Goal: Task Accomplishment & Management: Complete application form

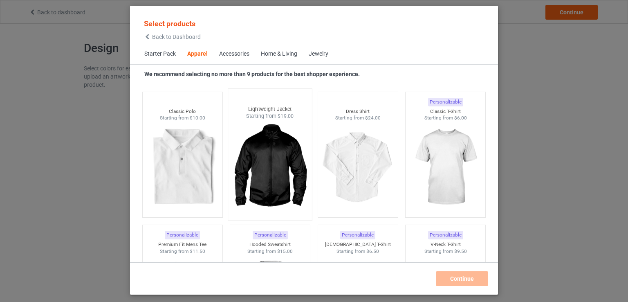
scroll to position [317, 0]
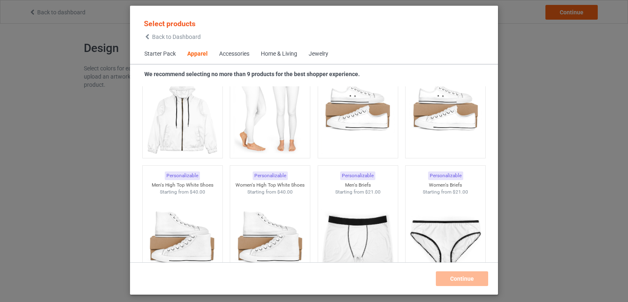
scroll to position [910, 0]
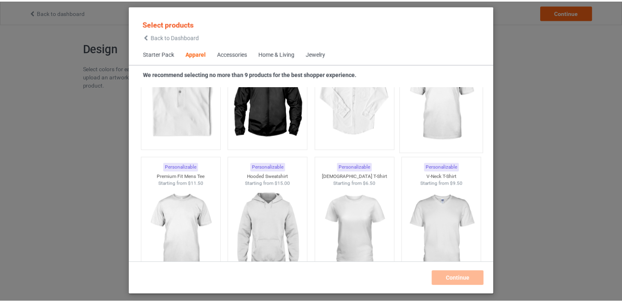
scroll to position [384, 0]
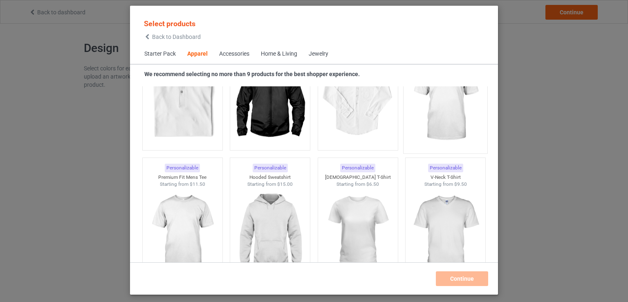
click at [453, 126] on img at bounding box center [445, 101] width 77 height 96
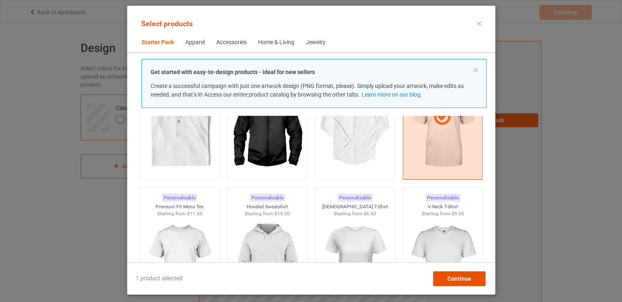
click at [474, 282] on div "Continue" at bounding box center [459, 278] width 52 height 15
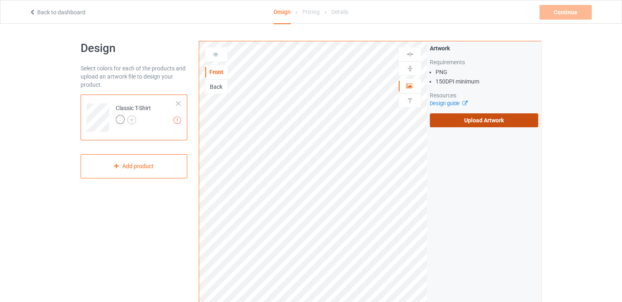
click at [477, 123] on label "Upload Artwork" at bounding box center [484, 120] width 108 height 14
click at [0, 0] on input "Upload Artwork" at bounding box center [0, 0] width 0 height 0
click at [459, 121] on label "Upload Artwork" at bounding box center [484, 120] width 108 height 14
click at [0, 0] on input "Upload Artwork" at bounding box center [0, 0] width 0 height 0
click at [492, 123] on label "Upload Artwork" at bounding box center [484, 120] width 108 height 14
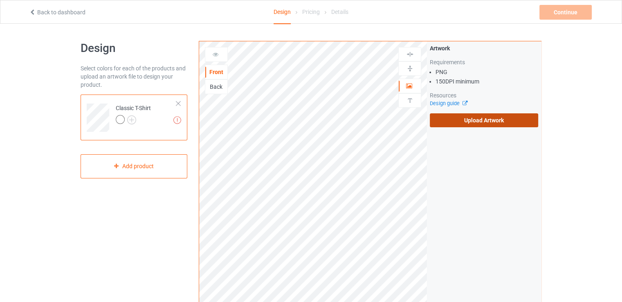
click at [0, 0] on input "Upload Artwork" at bounding box center [0, 0] width 0 height 0
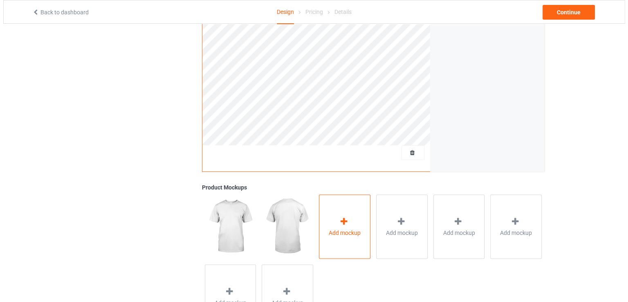
scroll to position [181, 0]
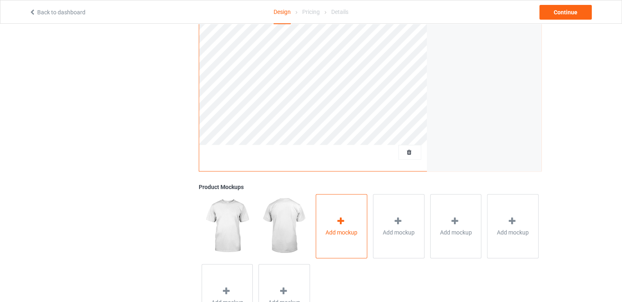
click at [346, 226] on div at bounding box center [341, 222] width 11 height 12
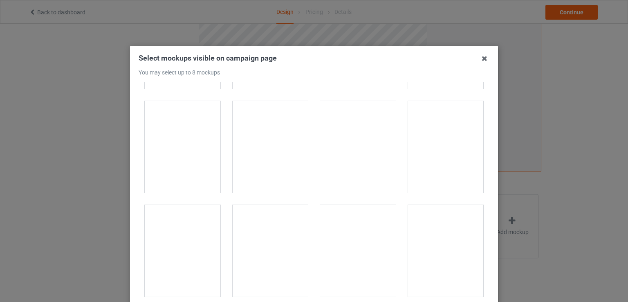
scroll to position [4766, 0]
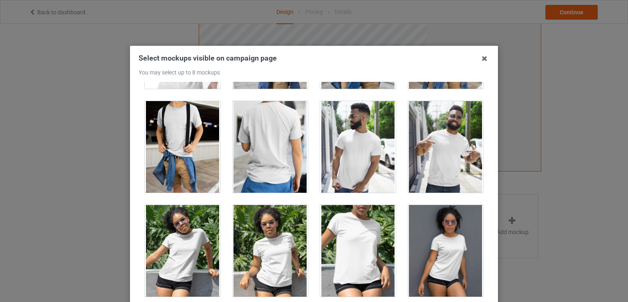
click at [427, 143] on div at bounding box center [446, 147] width 76 height 92
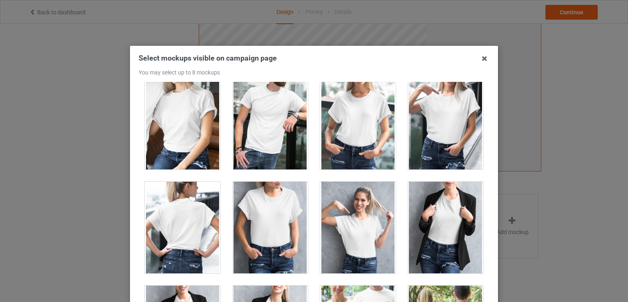
scroll to position [10089, 0]
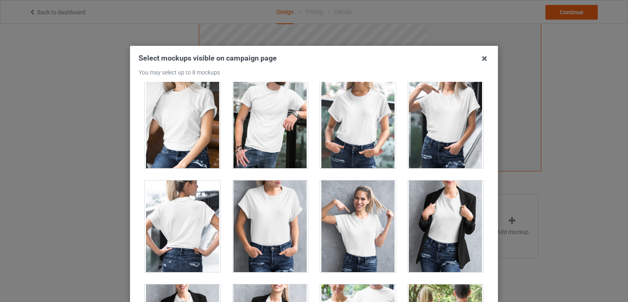
click at [360, 215] on div at bounding box center [358, 226] width 76 height 92
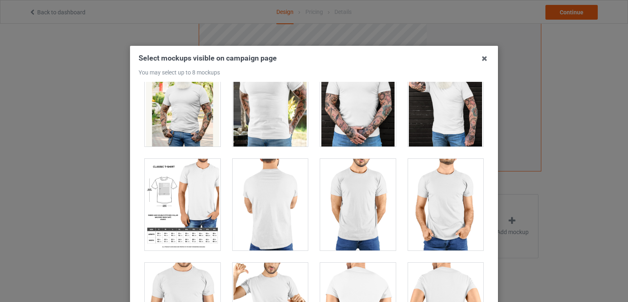
scroll to position [6785, 0]
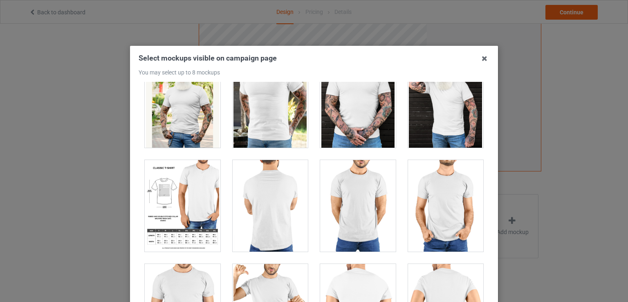
click at [190, 211] on div at bounding box center [183, 206] width 76 height 92
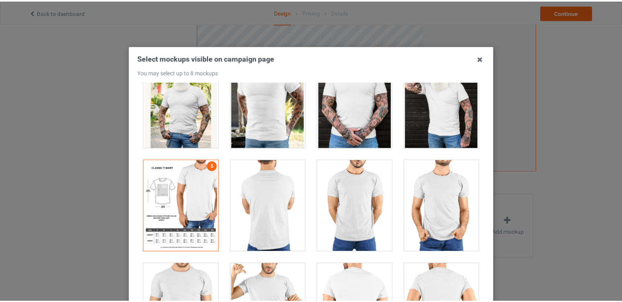
scroll to position [0, 0]
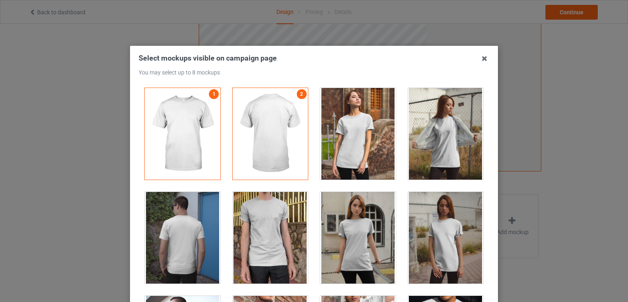
drag, startPoint x: 481, startPoint y: 57, endPoint x: 478, endPoint y: 63, distance: 6.6
click at [481, 58] on icon at bounding box center [484, 58] width 13 height 13
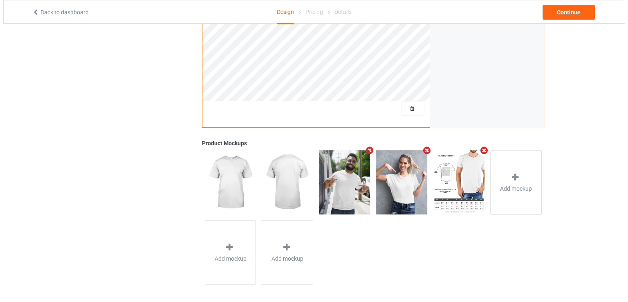
scroll to position [227, 0]
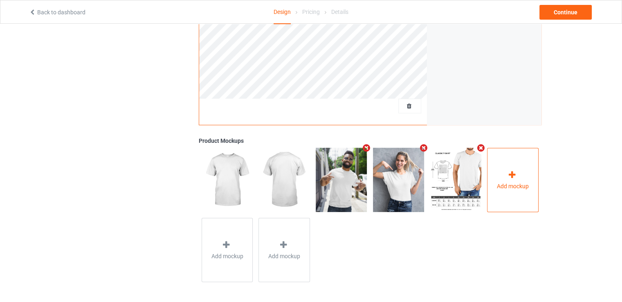
click at [502, 178] on div "Add mockup" at bounding box center [513, 180] width 52 height 64
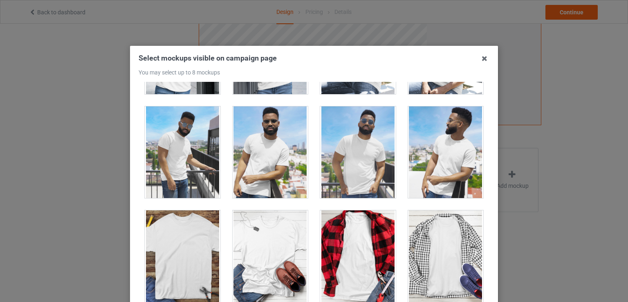
scroll to position [5358, 0]
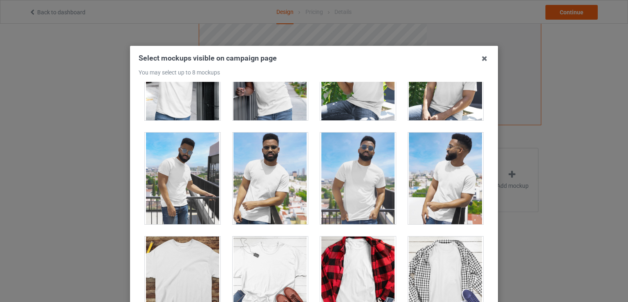
click at [440, 242] on div at bounding box center [446, 282] width 76 height 92
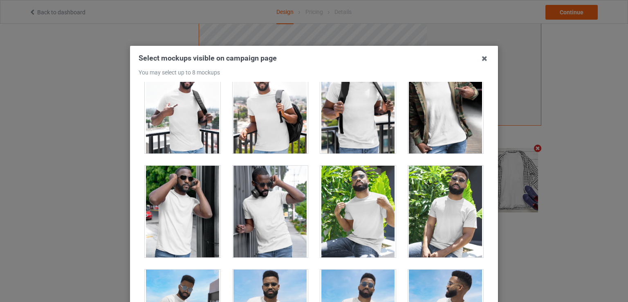
scroll to position [5221, 0]
click at [484, 58] on icon at bounding box center [484, 58] width 13 height 13
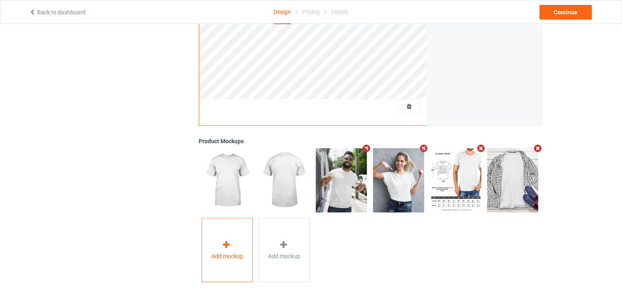
click at [218, 248] on div "Add mockup" at bounding box center [228, 250] width 52 height 64
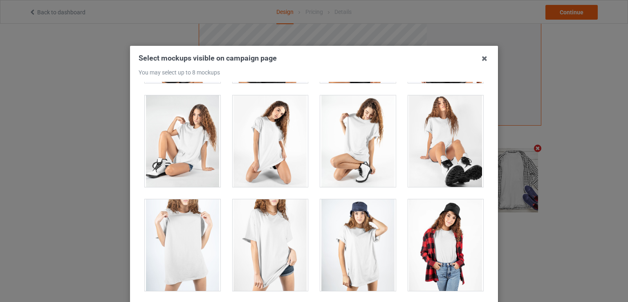
scroll to position [11000, 0]
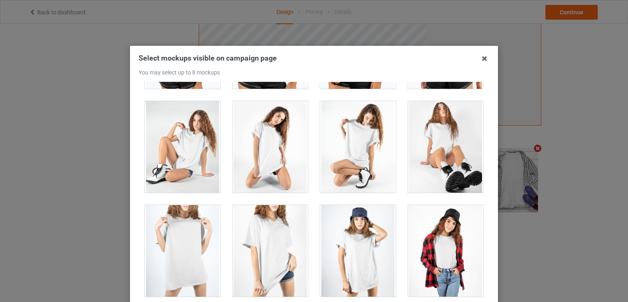
click at [366, 144] on div at bounding box center [358, 147] width 76 height 92
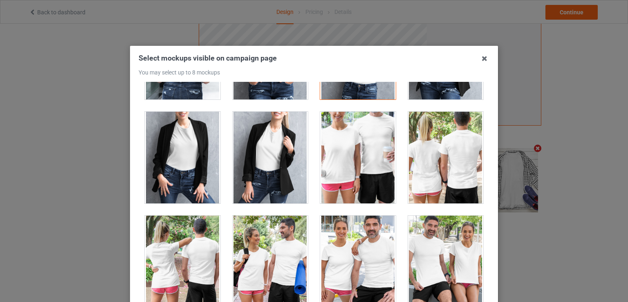
scroll to position [10264, 0]
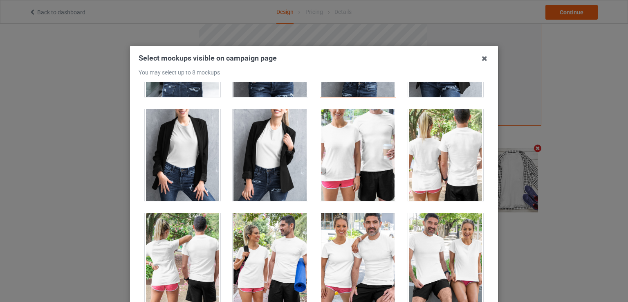
click at [271, 213] on div at bounding box center [271, 259] width 76 height 92
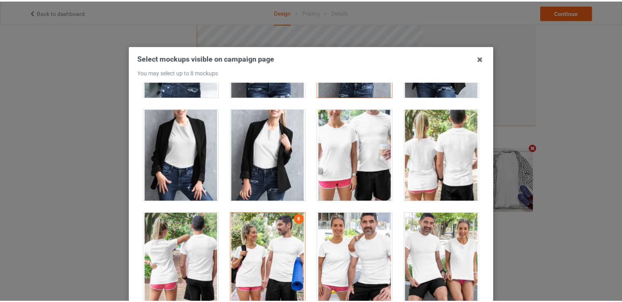
scroll to position [227, 0]
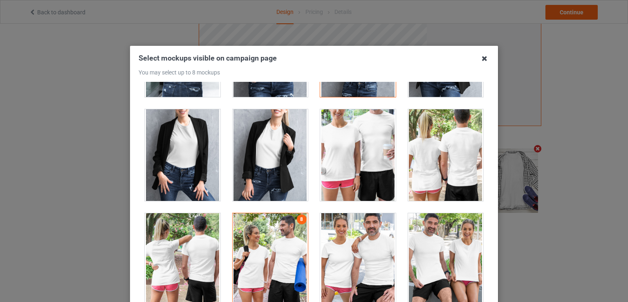
click at [485, 63] on icon at bounding box center [484, 58] width 13 height 13
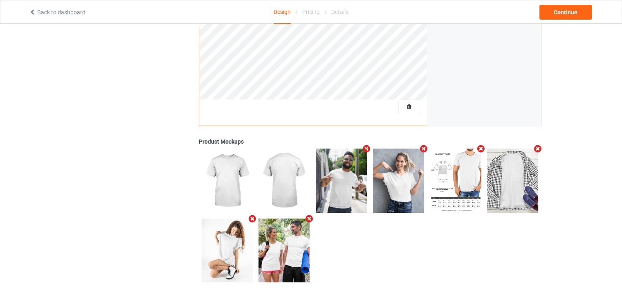
click at [538, 149] on icon "Remove mockup" at bounding box center [538, 148] width 10 height 9
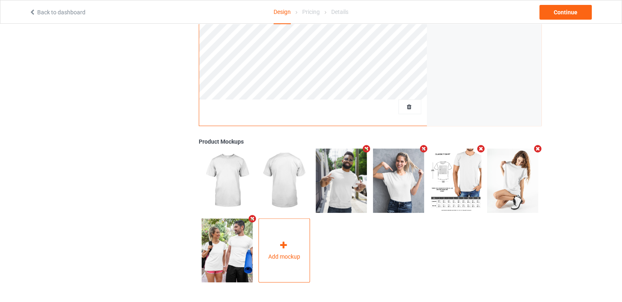
click at [295, 237] on div "Add mockup" at bounding box center [285, 250] width 52 height 64
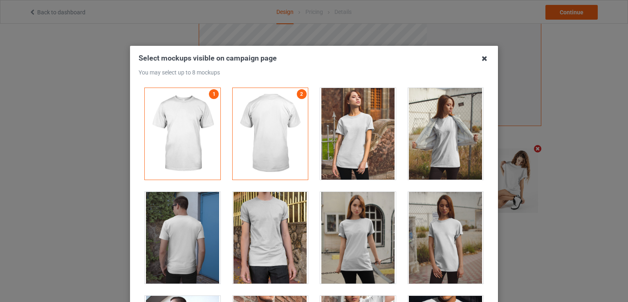
click at [482, 54] on icon at bounding box center [484, 58] width 13 height 13
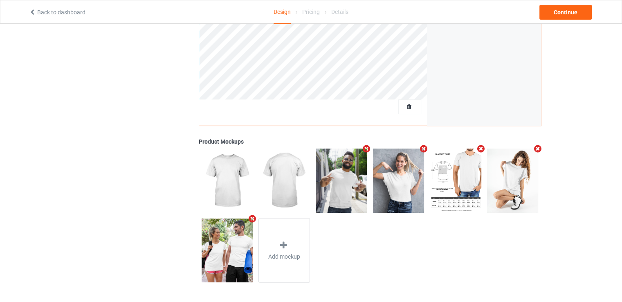
scroll to position [0, 0]
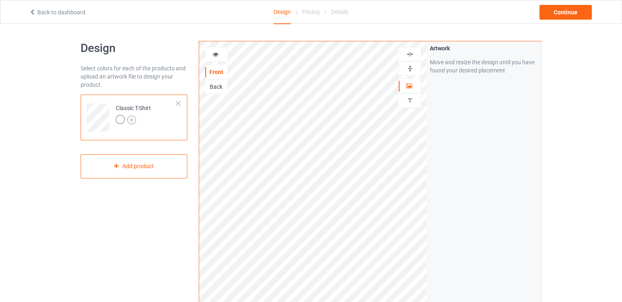
click at [131, 120] on img at bounding box center [131, 119] width 9 height 9
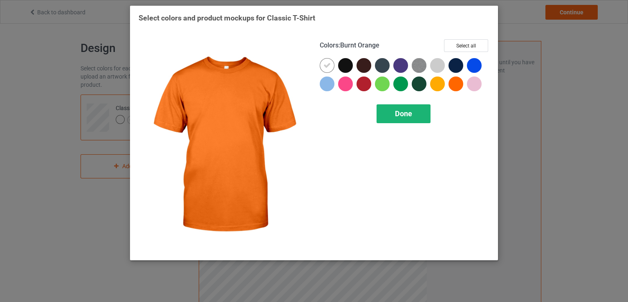
click at [424, 122] on div "Done" at bounding box center [404, 113] width 54 height 19
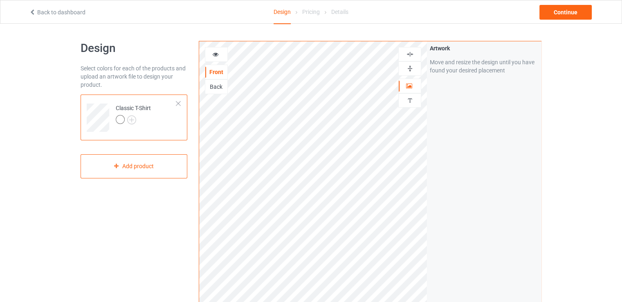
click at [119, 120] on div at bounding box center [120, 119] width 9 height 9
click at [117, 120] on div at bounding box center [120, 119] width 9 height 9
click at [121, 119] on div at bounding box center [120, 119] width 9 height 9
click at [132, 120] on img at bounding box center [131, 119] width 9 height 9
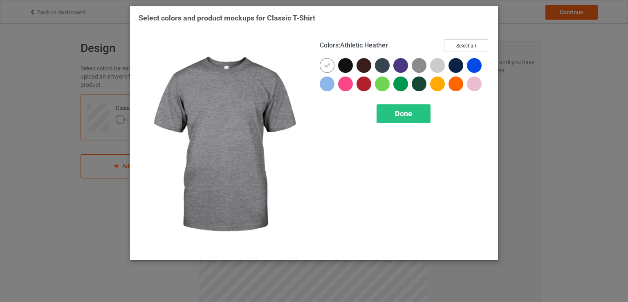
click at [416, 66] on img at bounding box center [419, 65] width 15 height 15
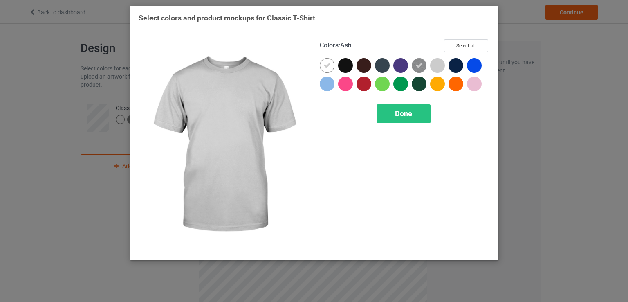
click at [436, 65] on div at bounding box center [437, 65] width 15 height 15
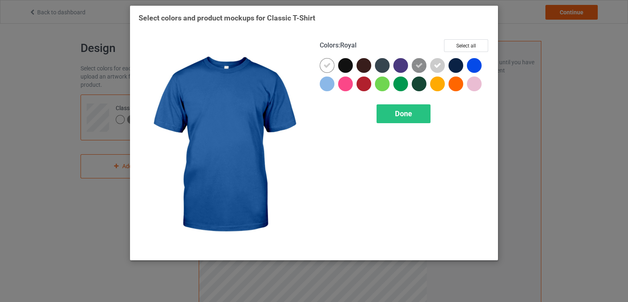
click at [473, 62] on div at bounding box center [474, 65] width 15 height 15
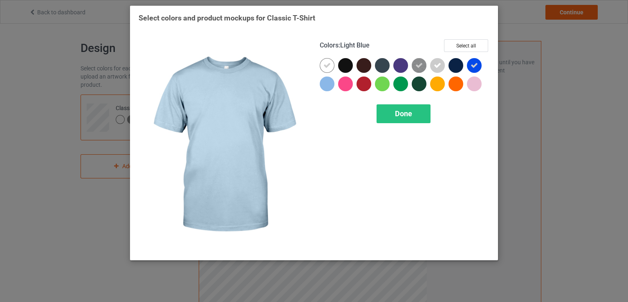
click at [326, 81] on div at bounding box center [327, 83] width 15 height 15
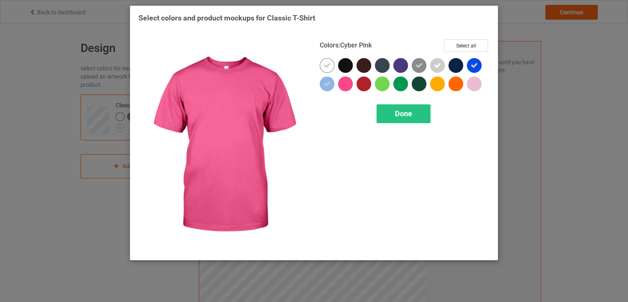
click at [347, 84] on div at bounding box center [345, 83] width 15 height 15
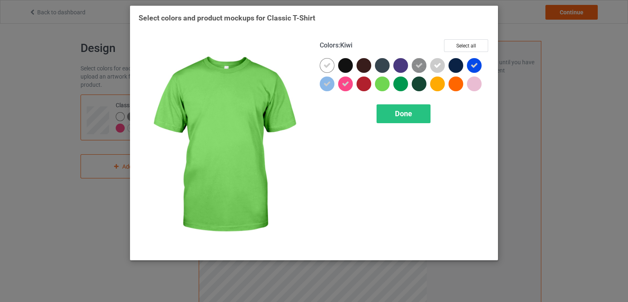
click at [383, 84] on div at bounding box center [382, 83] width 15 height 15
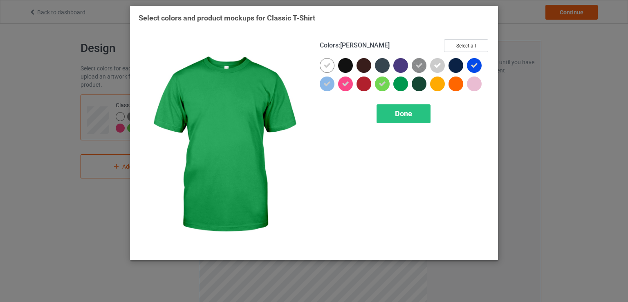
click at [398, 84] on div at bounding box center [400, 83] width 15 height 15
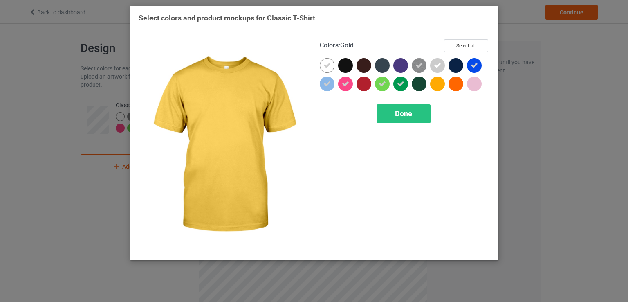
click at [437, 87] on div at bounding box center [437, 83] width 15 height 15
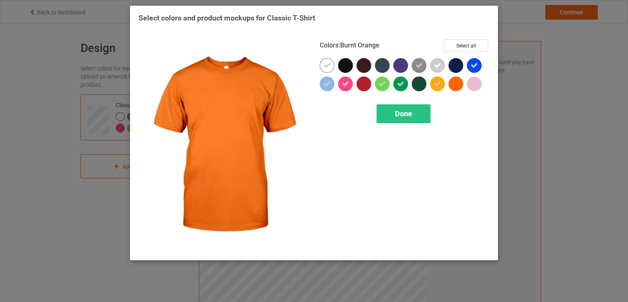
click at [455, 84] on div at bounding box center [456, 83] width 15 height 15
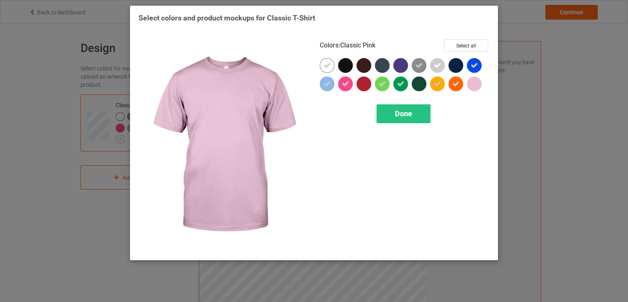
click at [474, 85] on div at bounding box center [474, 83] width 15 height 15
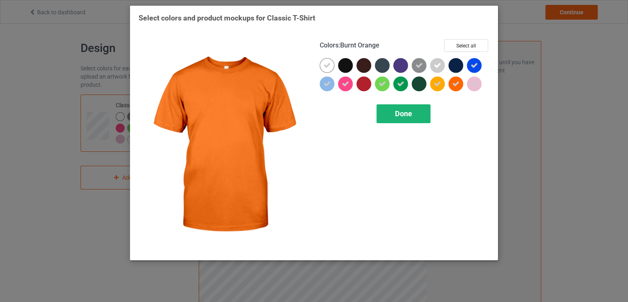
click at [409, 108] on div "Done" at bounding box center [404, 113] width 54 height 19
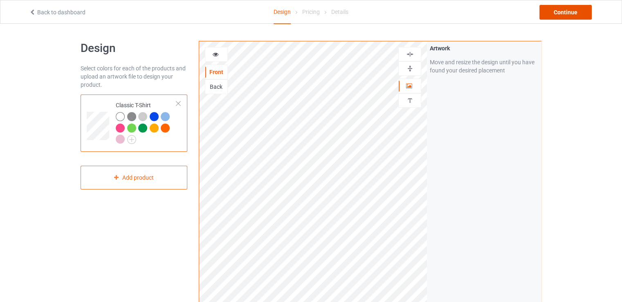
click at [558, 14] on div "Continue" at bounding box center [566, 12] width 52 height 15
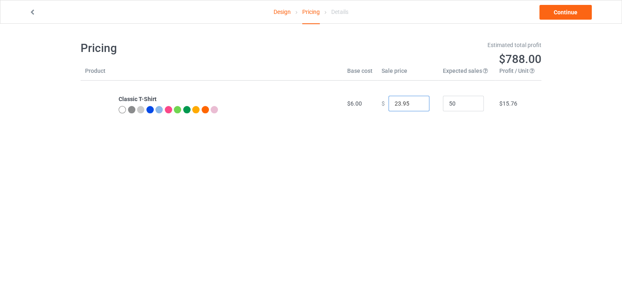
click at [412, 100] on input "23.95" at bounding box center [409, 104] width 41 height 16
click at [416, 105] on input "22.95" at bounding box center [409, 104] width 41 height 16
type input "21.95"
click at [416, 105] on input "21.95" at bounding box center [409, 104] width 41 height 16
click at [560, 13] on link "Continue" at bounding box center [566, 12] width 52 height 15
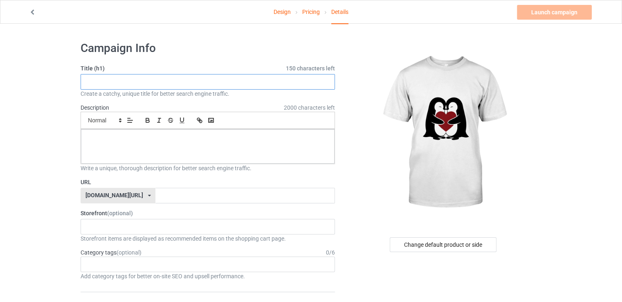
click at [157, 81] on input "text" at bounding box center [208, 82] width 254 height 16
paste input "Penguin Love T-shirt"
type input "Penguin Love T-shirt"
click at [167, 141] on p at bounding box center [208, 139] width 241 height 8
click at [88, 82] on input "Penguin Love T-shirt" at bounding box center [208, 82] width 254 height 16
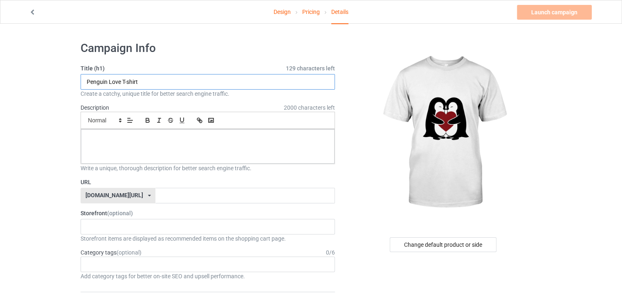
click at [85, 82] on input "Penguin Love T-shirt" at bounding box center [208, 82] width 254 height 16
click at [279, 13] on link "Design" at bounding box center [282, 11] width 17 height 23
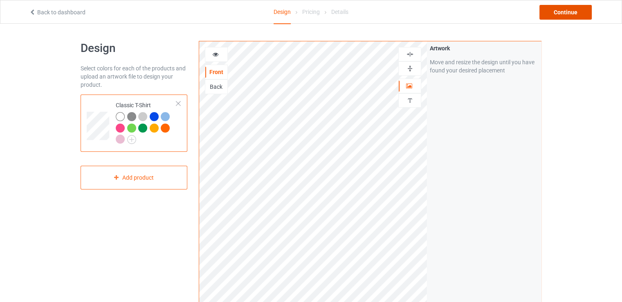
click at [558, 16] on div "Continue" at bounding box center [566, 12] width 52 height 15
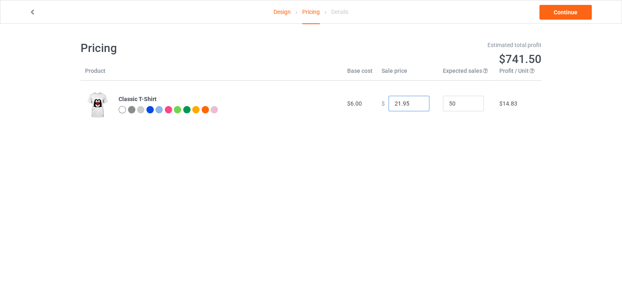
click at [410, 104] on input "21.95" at bounding box center [409, 104] width 41 height 16
type input "21.00"
click at [417, 121] on td "$ 21.00" at bounding box center [407, 104] width 61 height 46
click at [555, 16] on link "Continue" at bounding box center [566, 12] width 52 height 15
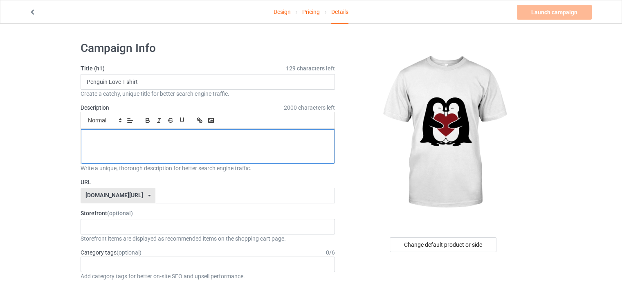
click at [218, 132] on div at bounding box center [208, 146] width 254 height 34
drag, startPoint x: 155, startPoint y: 79, endPoint x: 85, endPoint y: 76, distance: 69.6
click at [85, 76] on input "Penguin Love T-shirt" at bounding box center [208, 82] width 254 height 16
paste input "Hug T-Shirt - Spread Love & Warmth"
type input "Penguin Hug T-Shirt - Spread Love & Warmth"
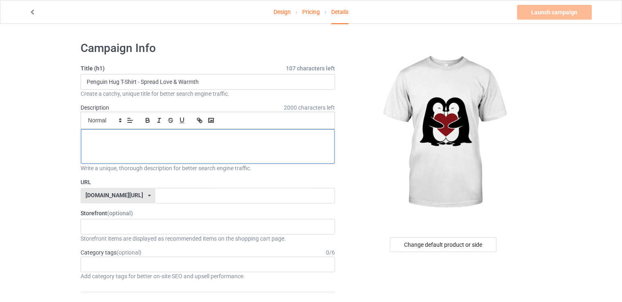
click at [169, 142] on div at bounding box center [208, 146] width 254 height 34
paste div
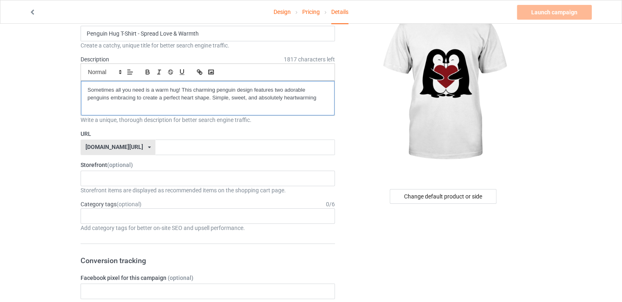
scroll to position [47, 0]
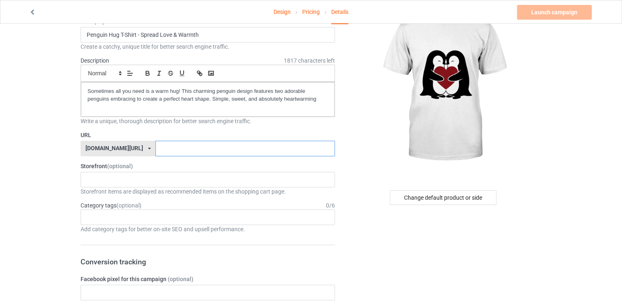
click at [160, 148] on input "text" at bounding box center [244, 149] width 179 height 16
type input "penguinhugtshirt"
click at [176, 174] on div "chillinwithpenguins dolphin lover 68c2dbaf79d590002f20311d 682a0764c8025a002fa6…" at bounding box center [208, 180] width 254 height 16
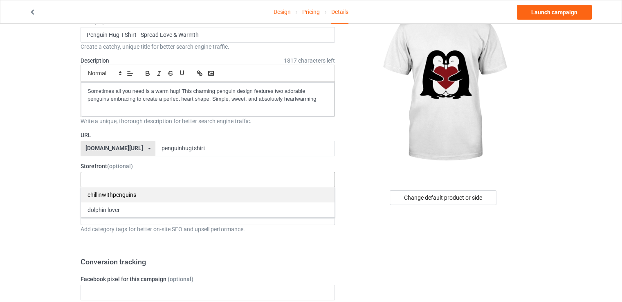
click at [144, 198] on div "chillinwithpenguins" at bounding box center [208, 194] width 254 height 15
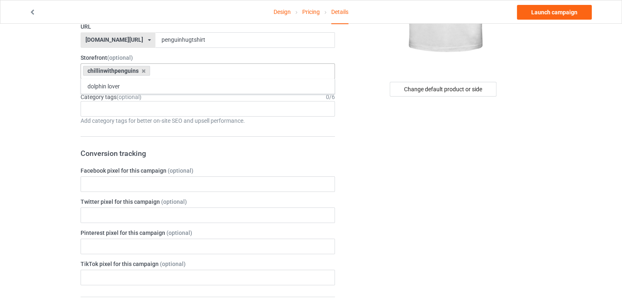
scroll to position [155, 0]
click at [114, 130] on form "Title (h1) 107 characters left Penguin Hug T-Shirt - Spread Love & Warmth Creat…" at bounding box center [208, 280] width 254 height 742
click at [128, 115] on div "Age > [DEMOGRAPHIC_DATA] > 1 Age > [DEMOGRAPHIC_DATA] Months > 1 Month Age > [D…" at bounding box center [208, 109] width 254 height 16
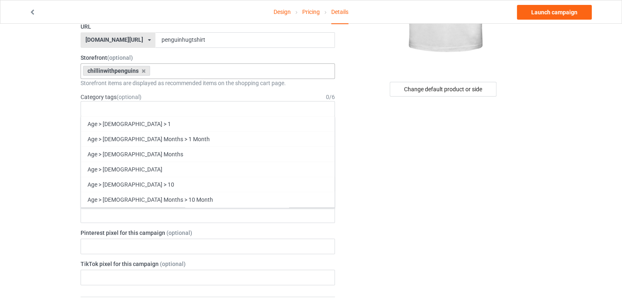
click at [357, 147] on div "Change default product or side" at bounding box center [444, 292] width 207 height 825
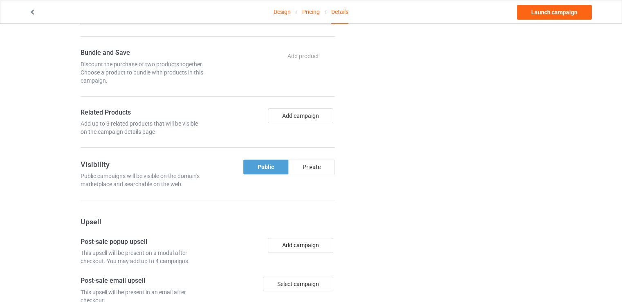
scroll to position [419, 0]
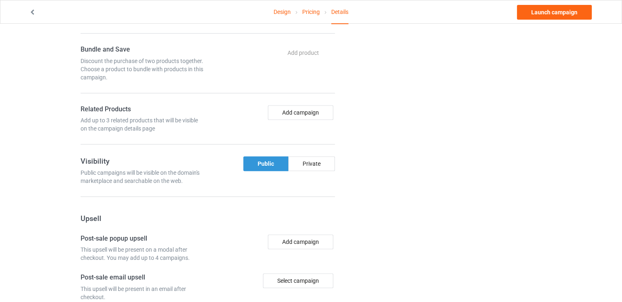
click at [268, 159] on div "Public" at bounding box center [265, 163] width 45 height 15
click at [313, 163] on div "Private" at bounding box center [311, 163] width 47 height 15
click at [270, 161] on div "Public" at bounding box center [265, 163] width 44 height 15
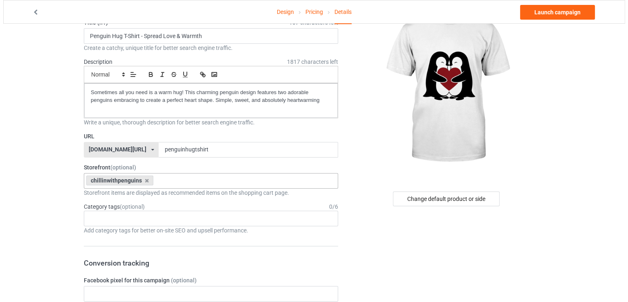
scroll to position [0, 0]
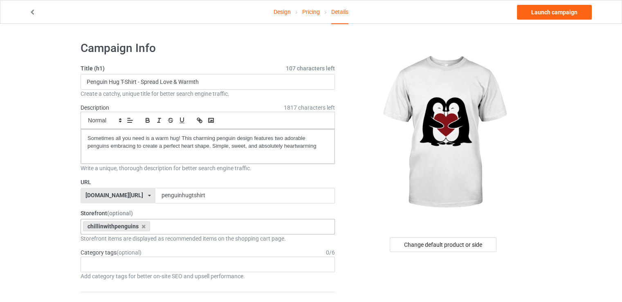
click at [277, 17] on link "Design" at bounding box center [282, 11] width 17 height 23
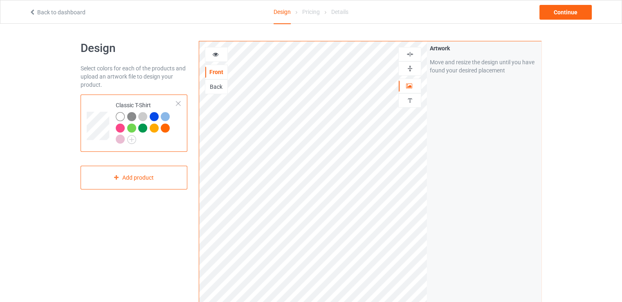
click at [334, 12] on div "Details" at bounding box center [339, 11] width 17 height 23
click at [308, 12] on div "Pricing" at bounding box center [311, 11] width 18 height 23
drag, startPoint x: 565, startPoint y: 3, endPoint x: 563, endPoint y: 8, distance: 5.9
click at [565, 3] on div "Back to dashboard Design Pricing Details Continue" at bounding box center [311, 11] width 576 height 23
click at [562, 11] on div "Continue" at bounding box center [566, 12] width 52 height 15
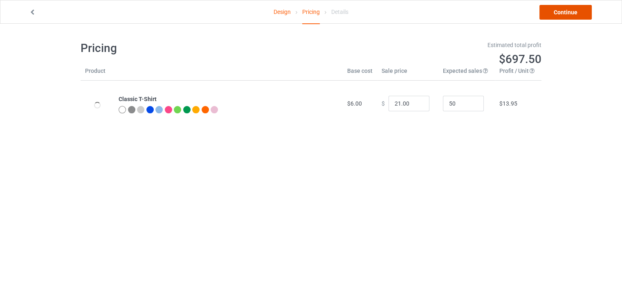
click at [563, 16] on link "Continue" at bounding box center [566, 12] width 52 height 15
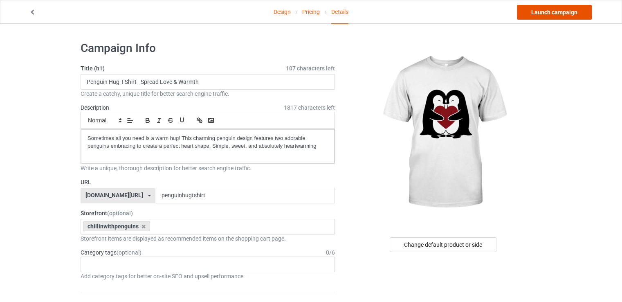
click at [576, 7] on link "Launch campaign" at bounding box center [554, 12] width 75 height 15
